Goal: Task Accomplishment & Management: Use online tool/utility

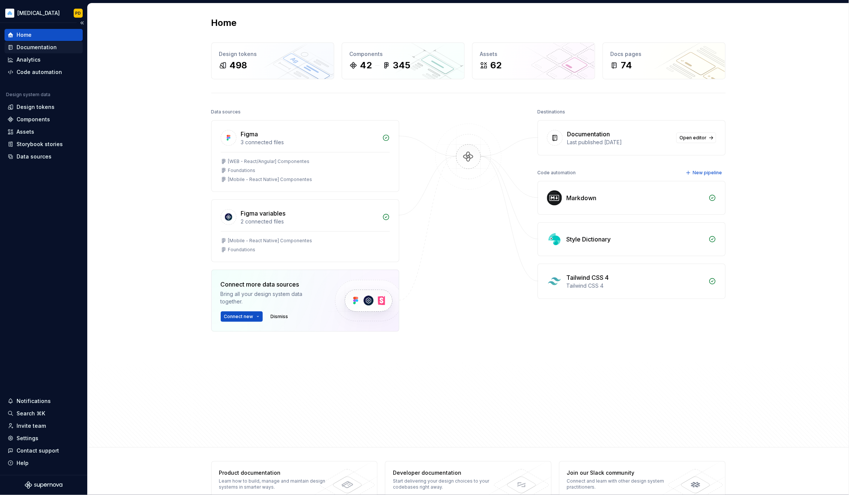
click at [33, 47] on div "Documentation" at bounding box center [37, 48] width 40 height 8
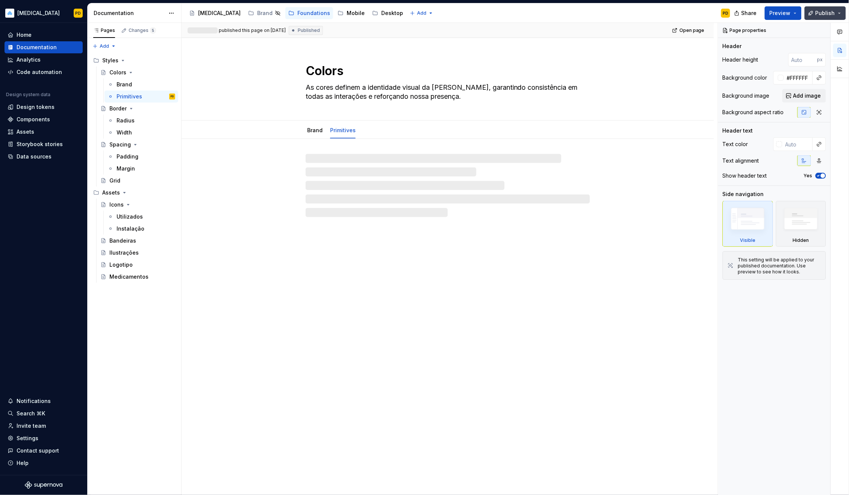
click at [824, 11] on span "Publish" at bounding box center [825, 13] width 20 height 8
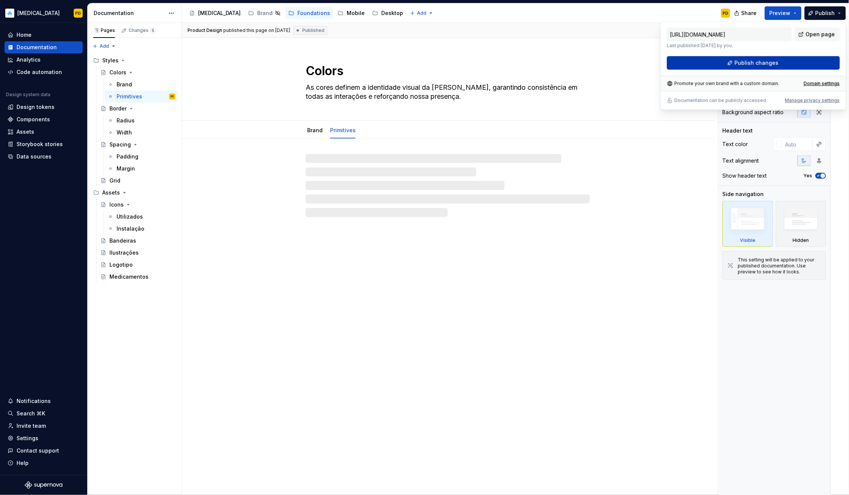
click at [805, 61] on button "Publish changes" at bounding box center [753, 63] width 173 height 14
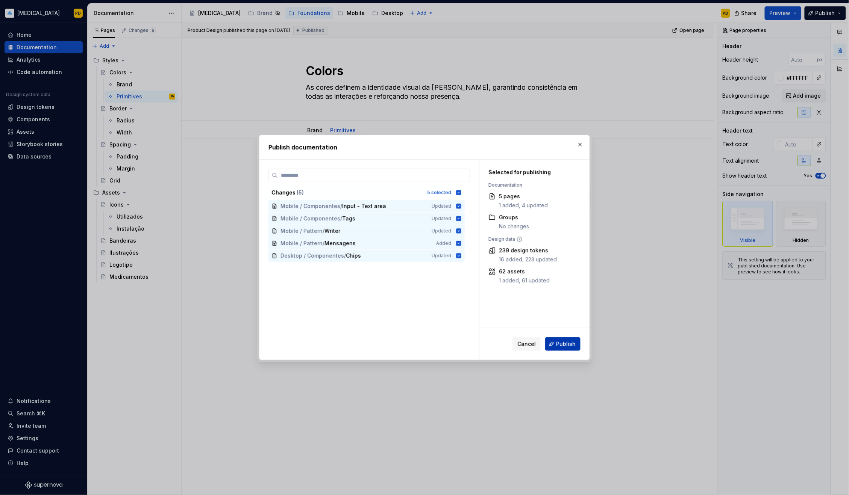
click at [577, 347] on button "Publish" at bounding box center [562, 345] width 35 height 14
click at [565, 347] on div "Cancel Publish" at bounding box center [546, 345] width 68 height 14
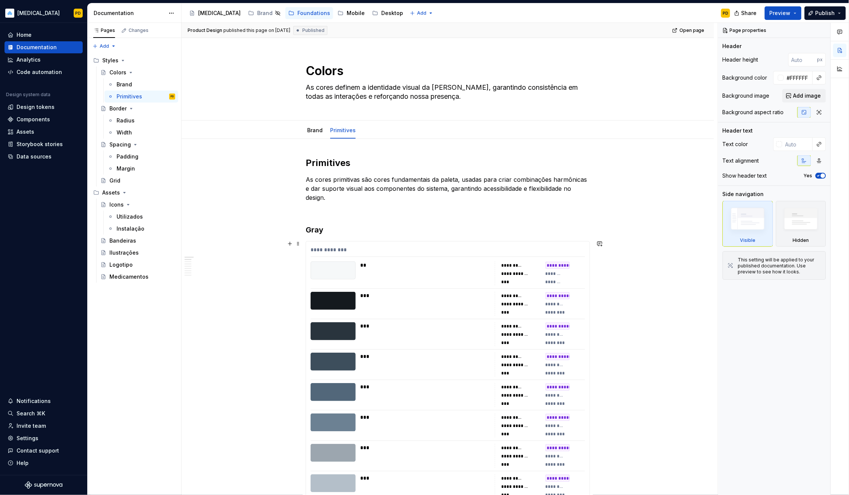
type textarea "*"
